Goal: Navigation & Orientation: Find specific page/section

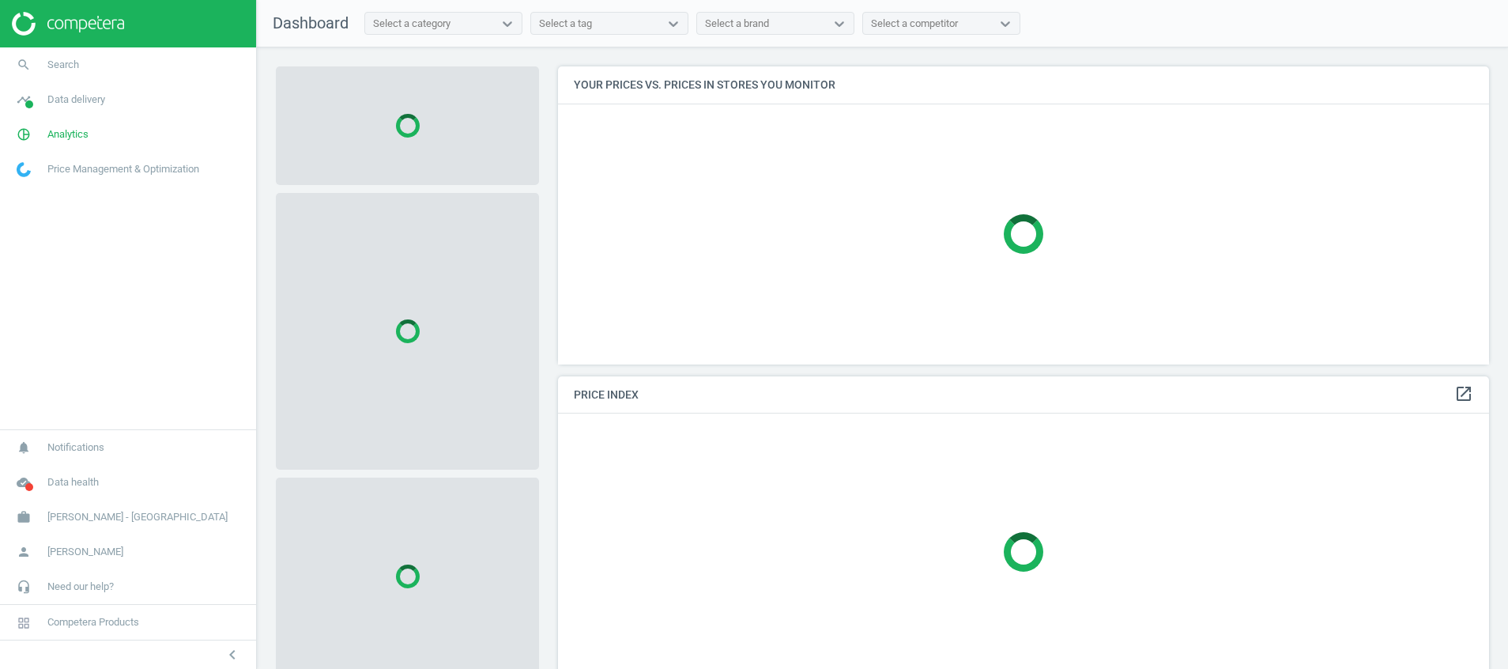
scroll to position [334, 950]
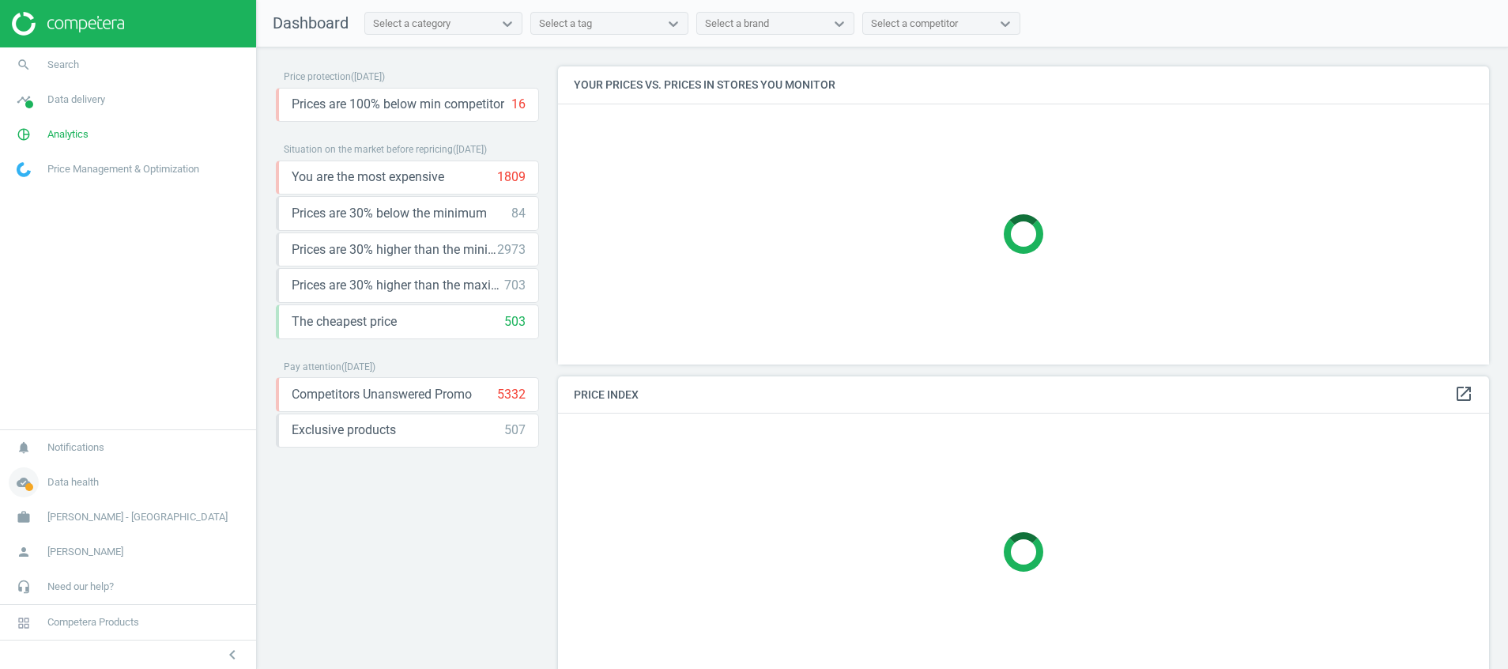
click at [28, 481] on icon "cloud_done" at bounding box center [24, 482] width 30 height 30
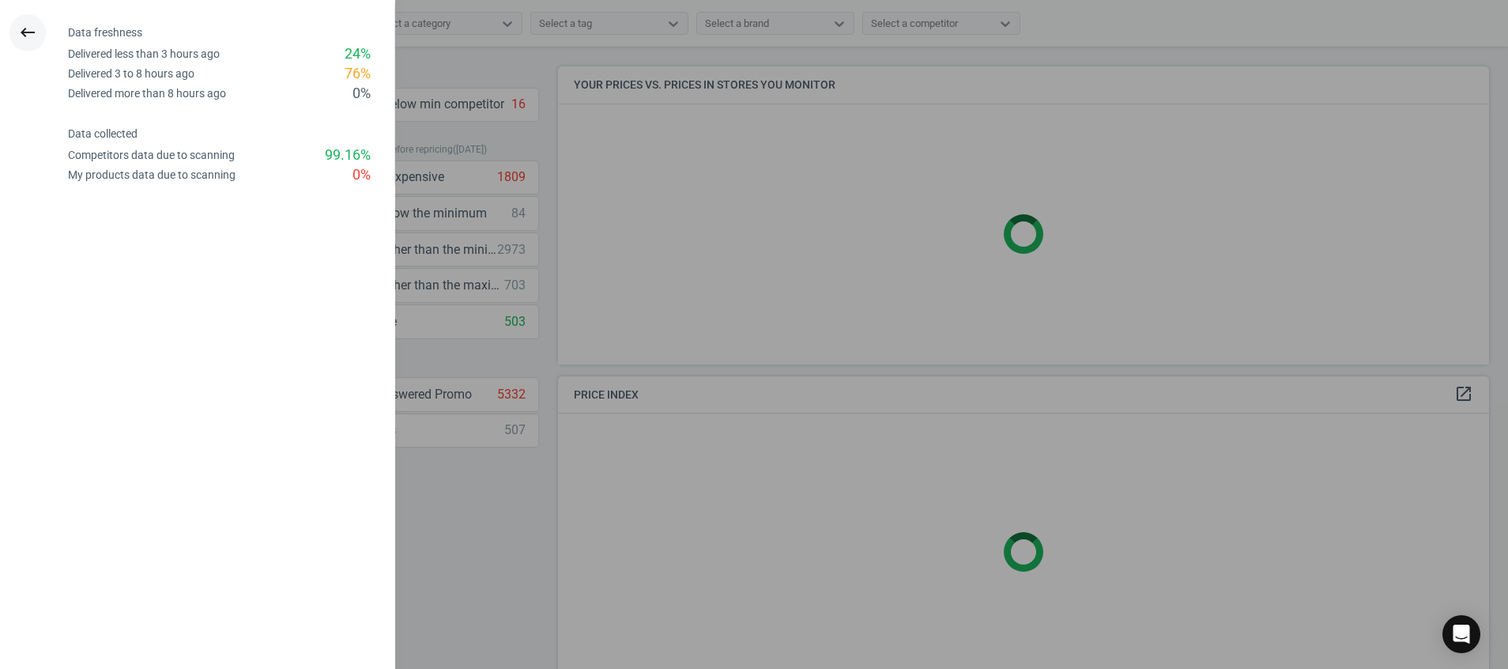
click at [31, 45] on button "keyboard_backspace" at bounding box center [27, 32] width 36 height 37
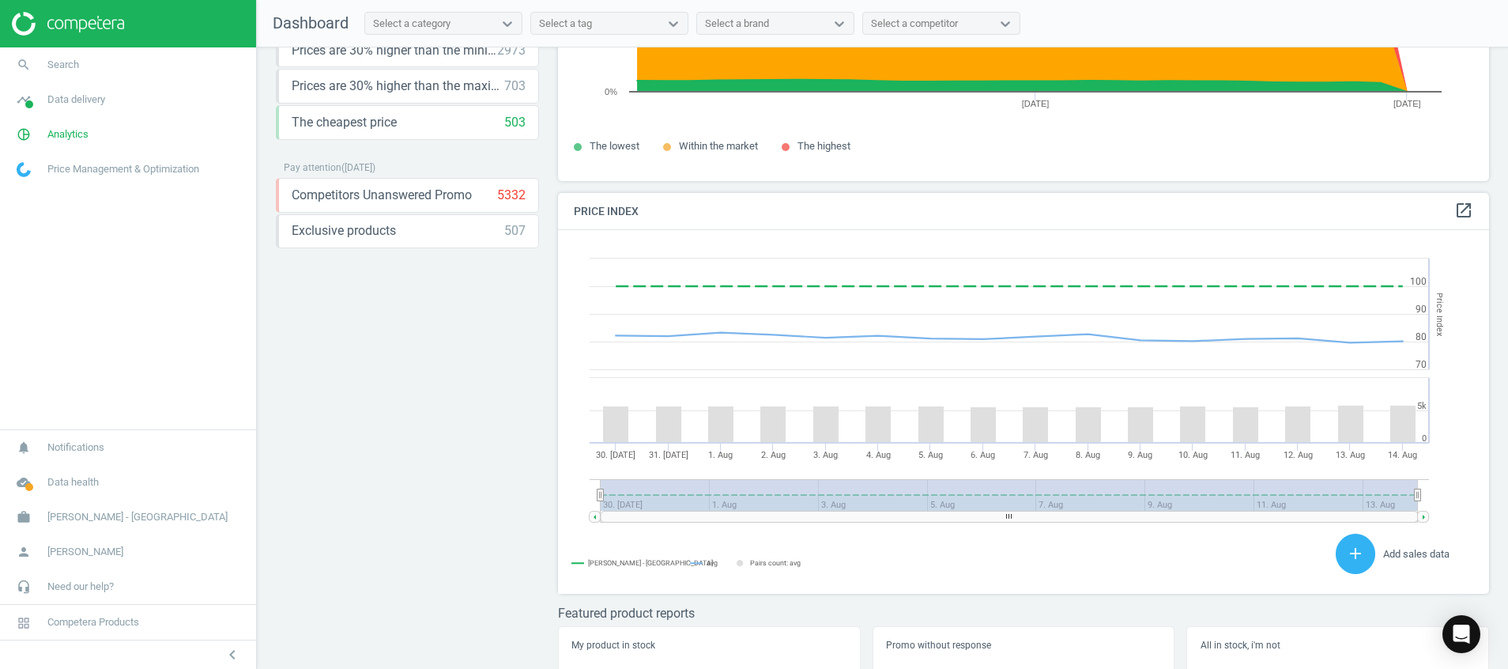
scroll to position [0, 0]
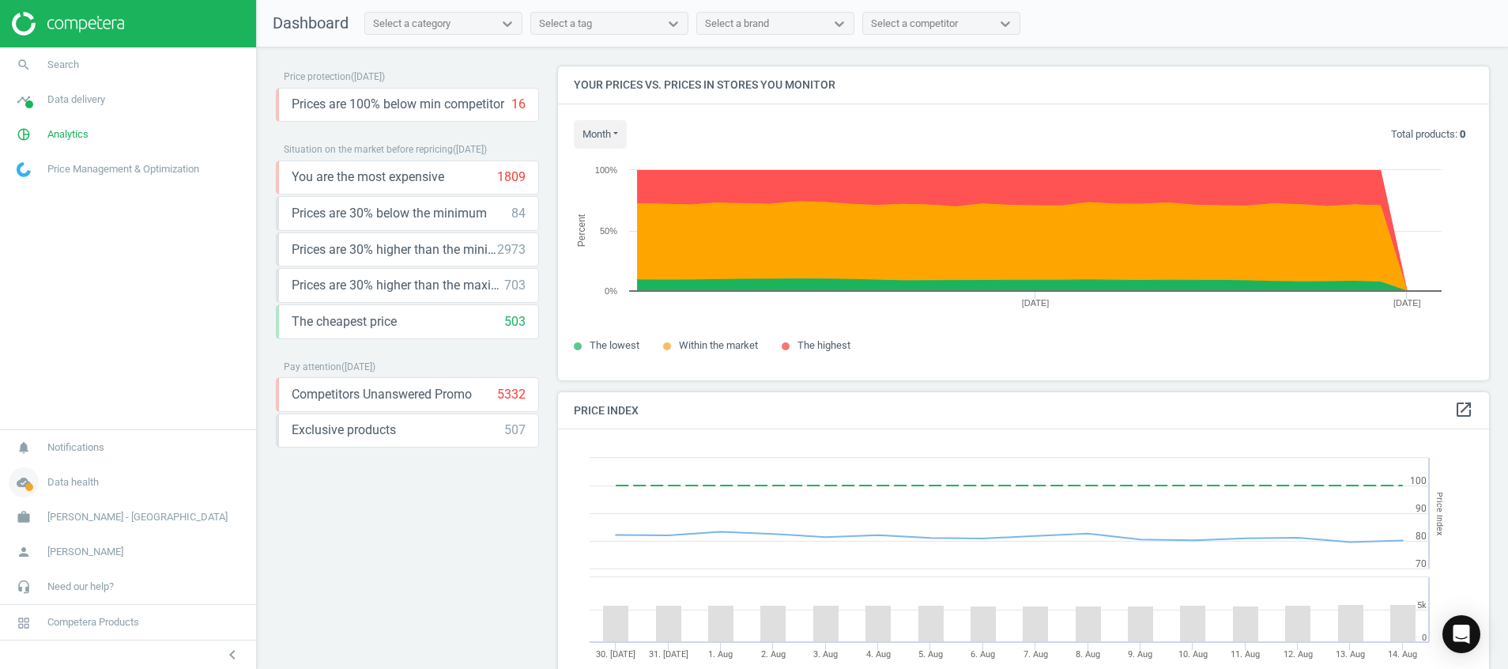
click at [20, 499] on span "cloud_done" at bounding box center [23, 482] width 47 height 35
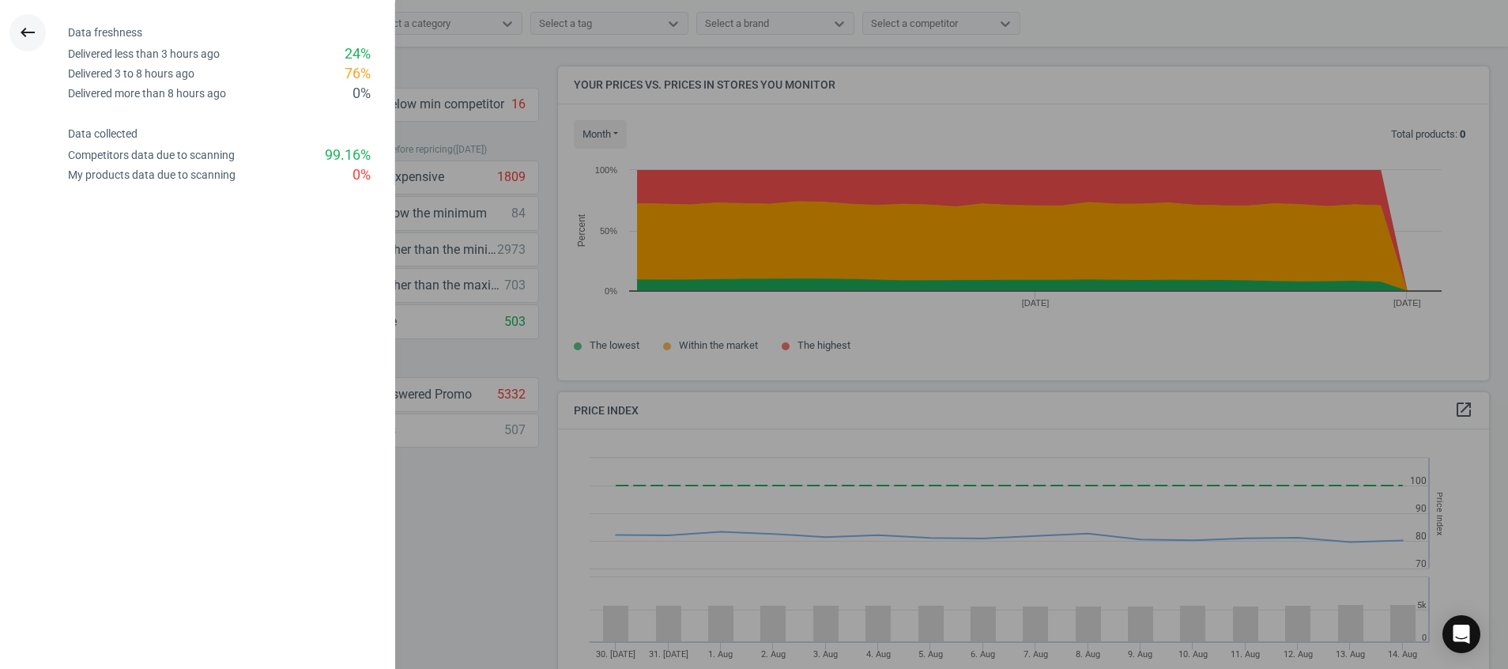
click at [28, 32] on icon "keyboard_backspace" at bounding box center [27, 32] width 19 height 19
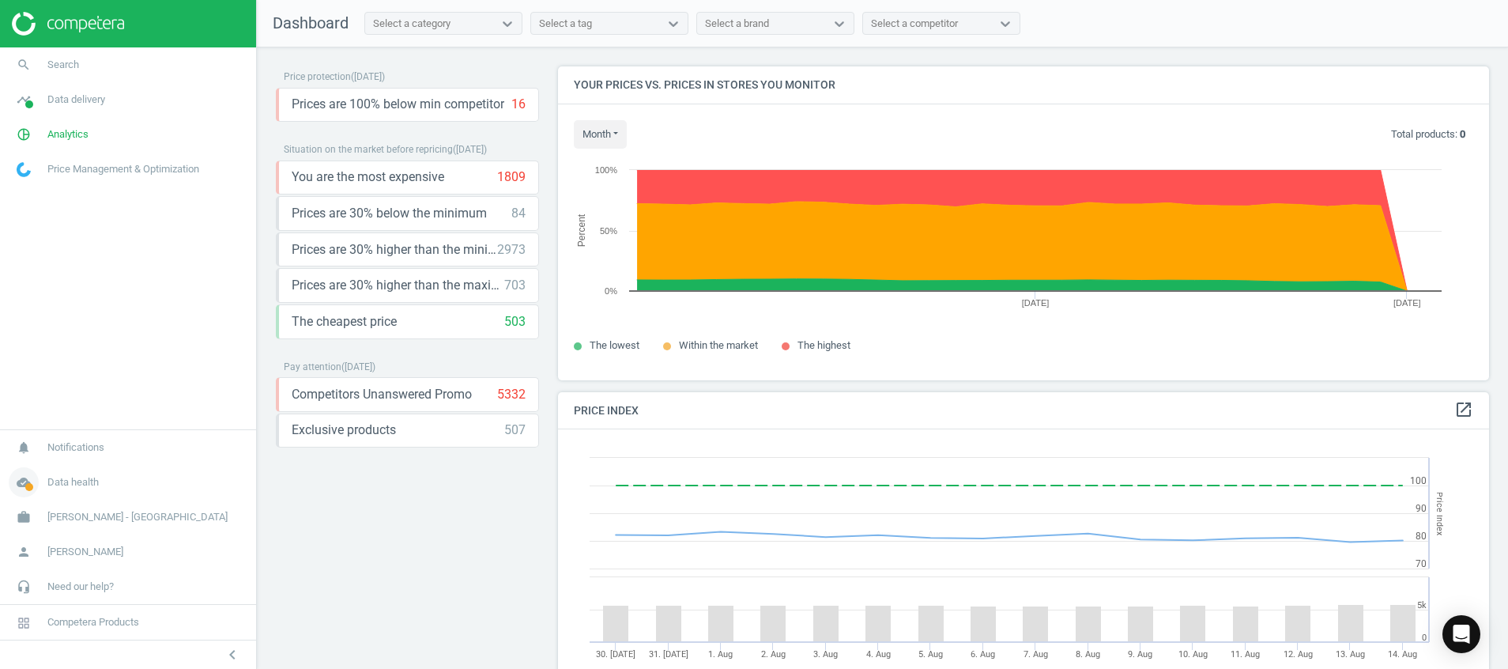
click at [19, 484] on icon "cloud_done" at bounding box center [24, 482] width 30 height 30
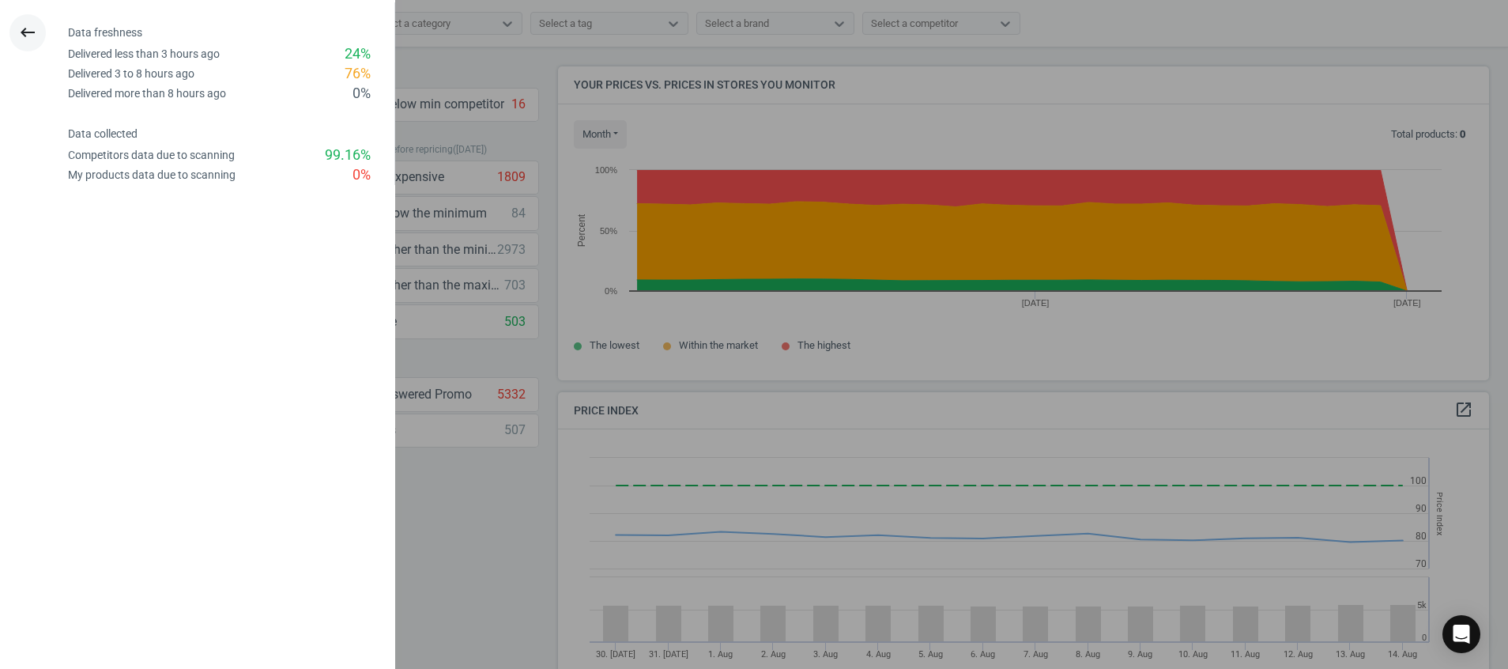
click at [39, 28] on button "keyboard_backspace" at bounding box center [27, 32] width 36 height 37
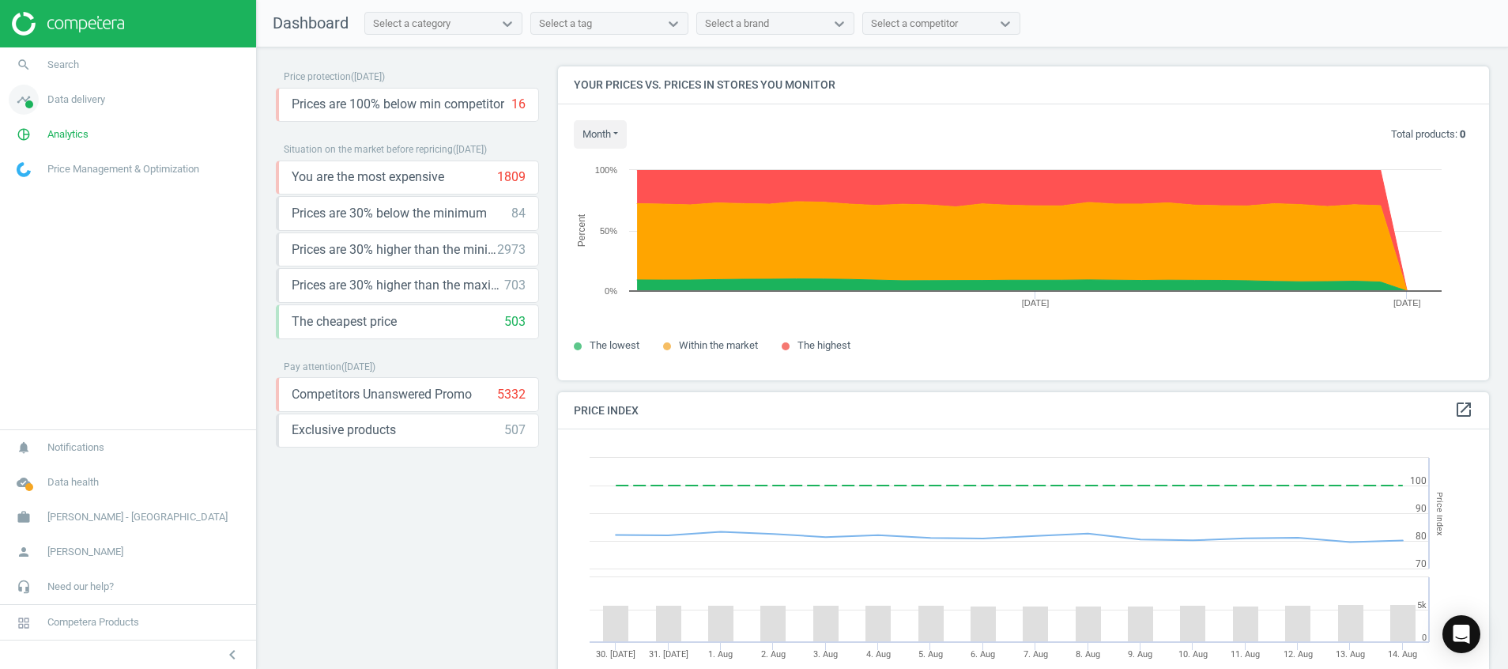
click at [65, 92] on span "Data delivery" at bounding box center [76, 99] width 58 height 14
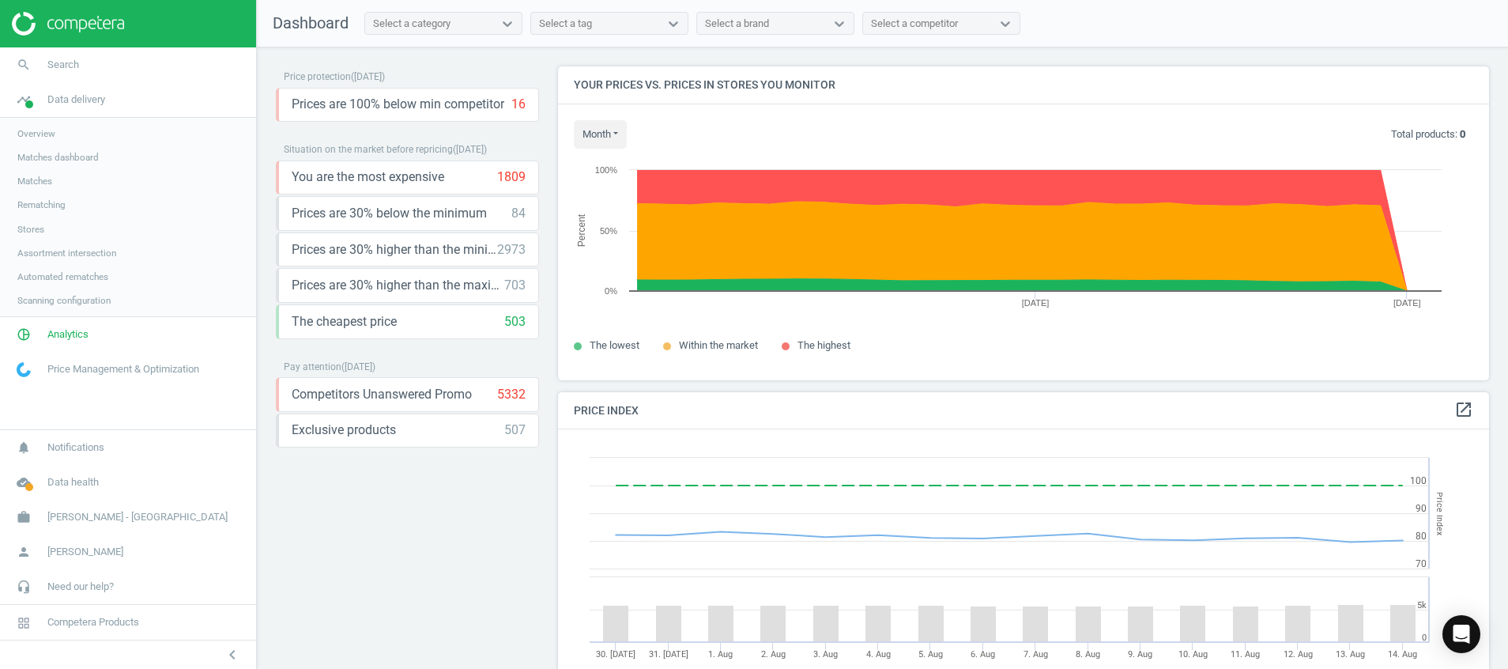
click at [23, 228] on span "Stores" at bounding box center [30, 229] width 27 height 13
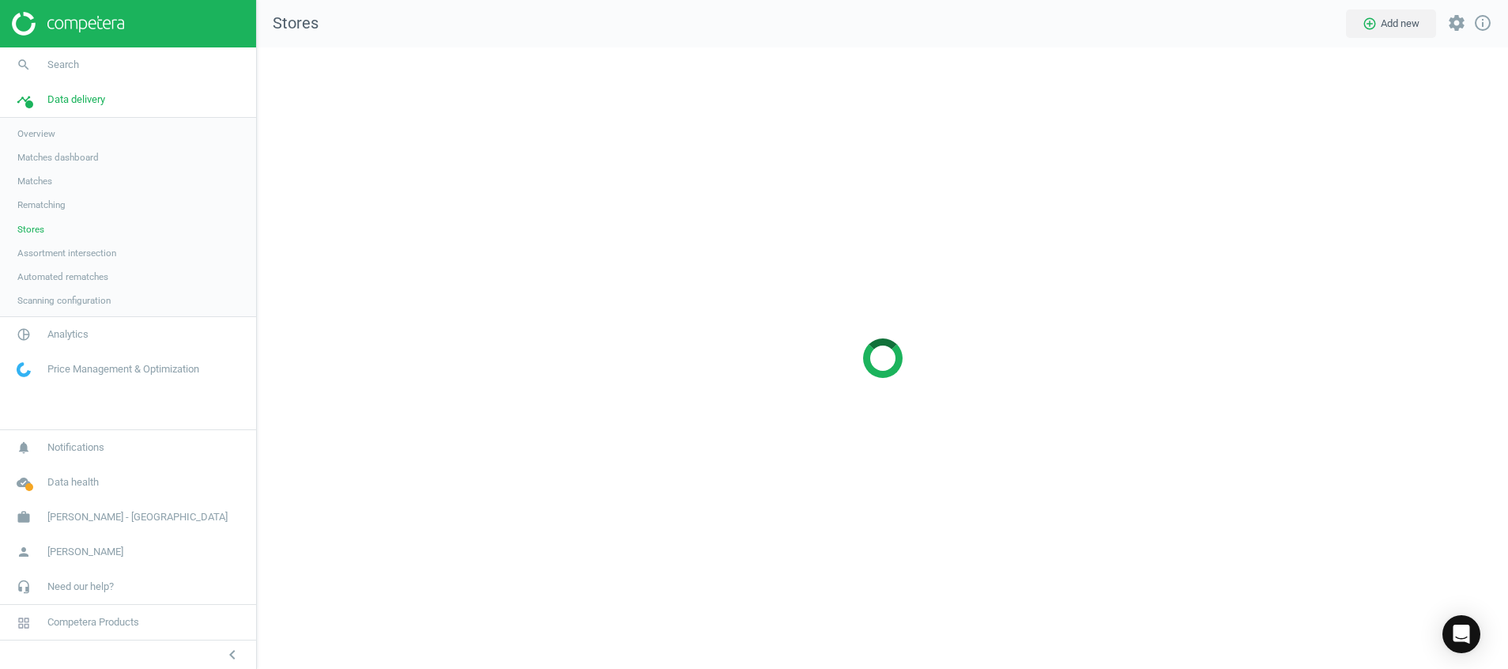
scroll to position [658, 1288]
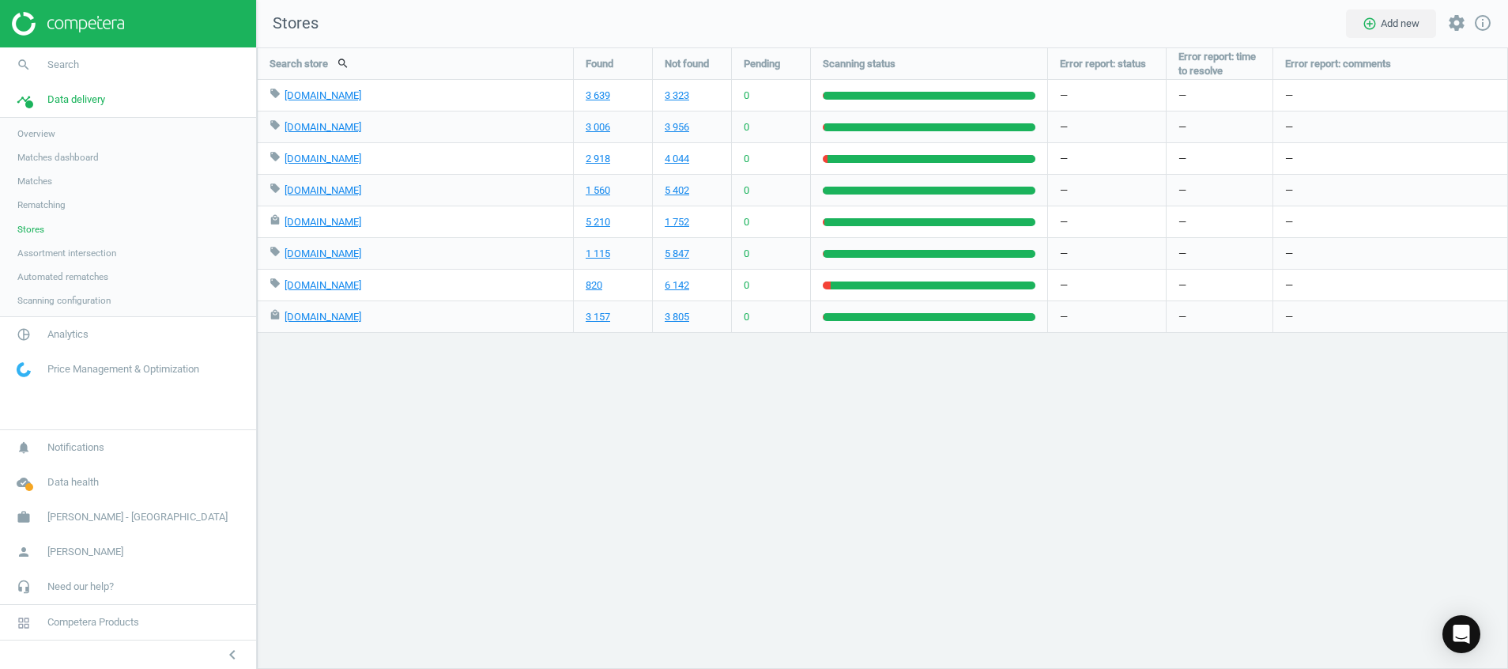
click at [91, 24] on img at bounding box center [68, 24] width 112 height 24
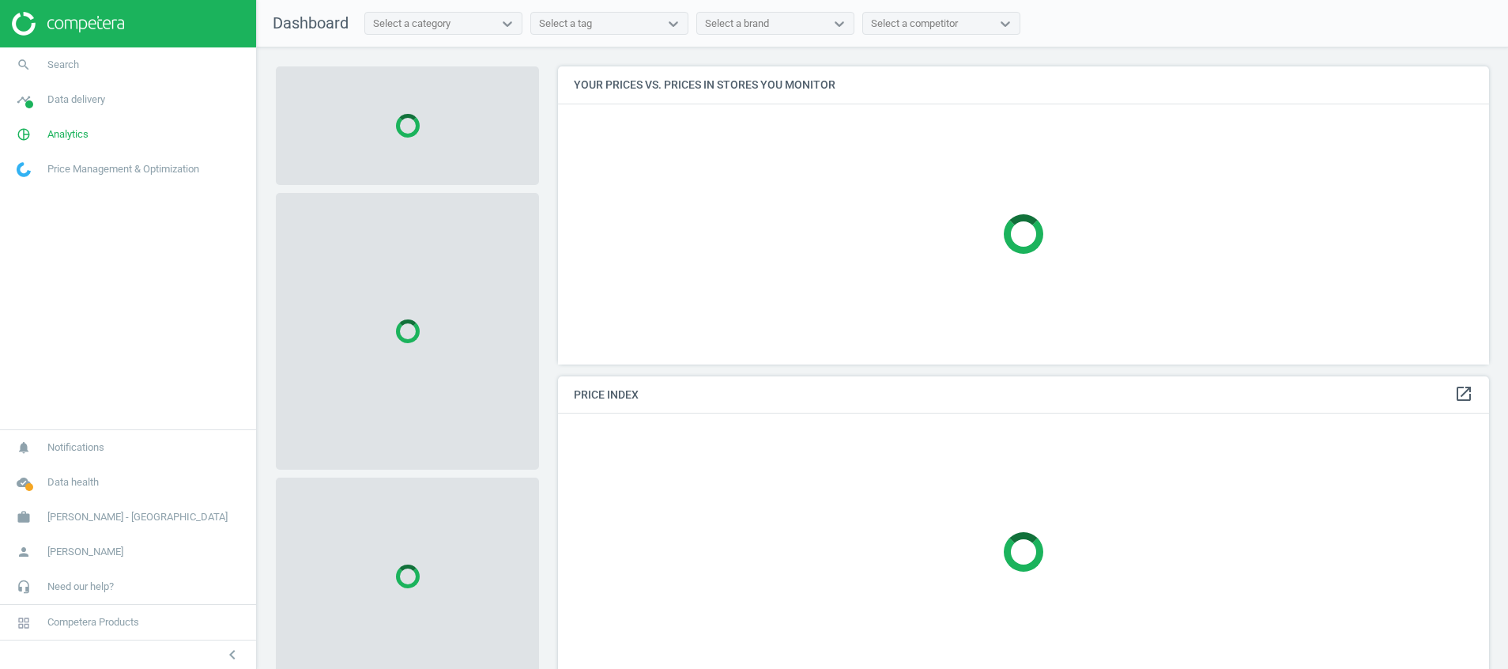
scroll to position [334, 950]
